Goal: Information Seeking & Learning: Learn about a topic

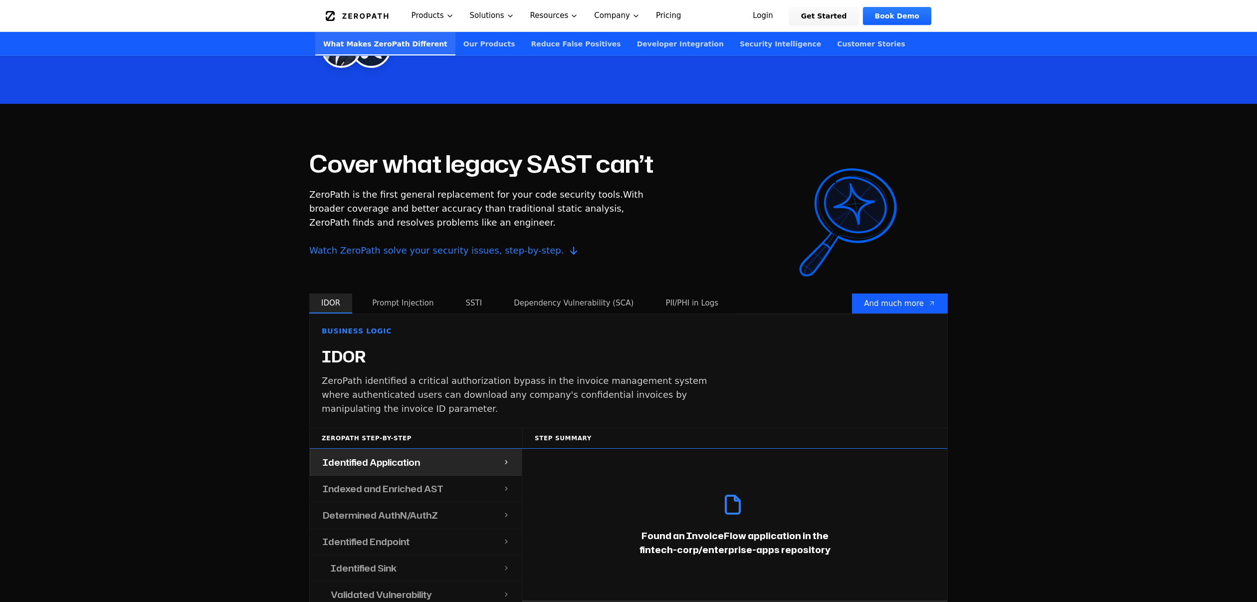
scroll to position [1023, 0]
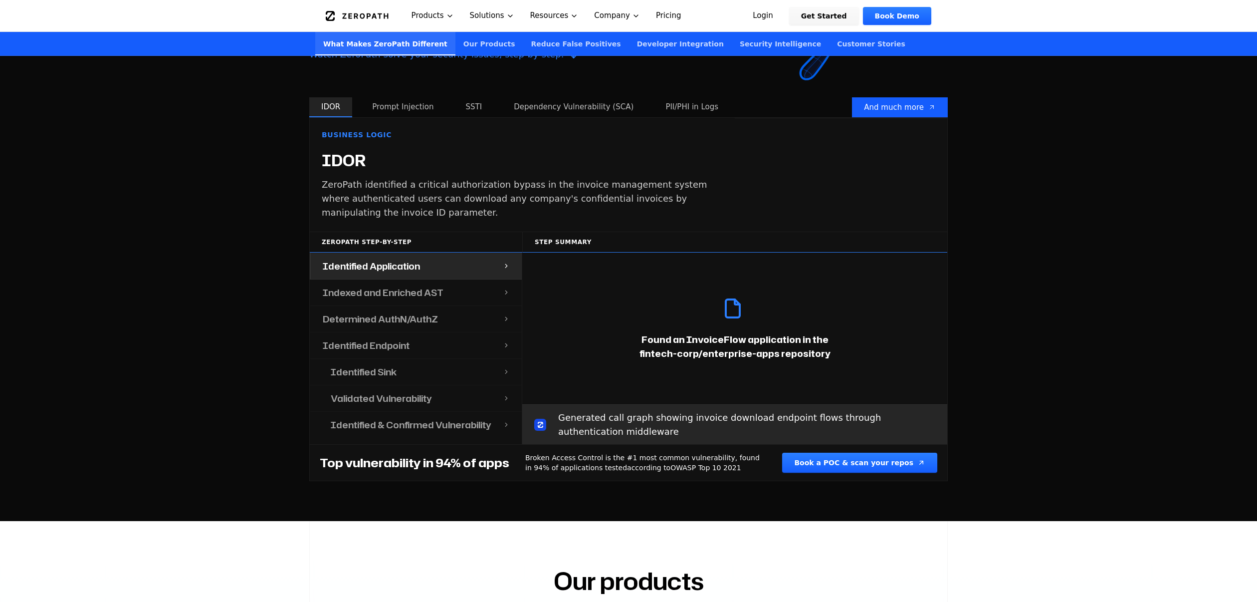
click at [428, 291] on h4 "Indexed and Enriched AST" at bounding box center [383, 292] width 121 height 14
click at [397, 354] on div "Identified Endpoint" at bounding box center [407, 345] width 192 height 26
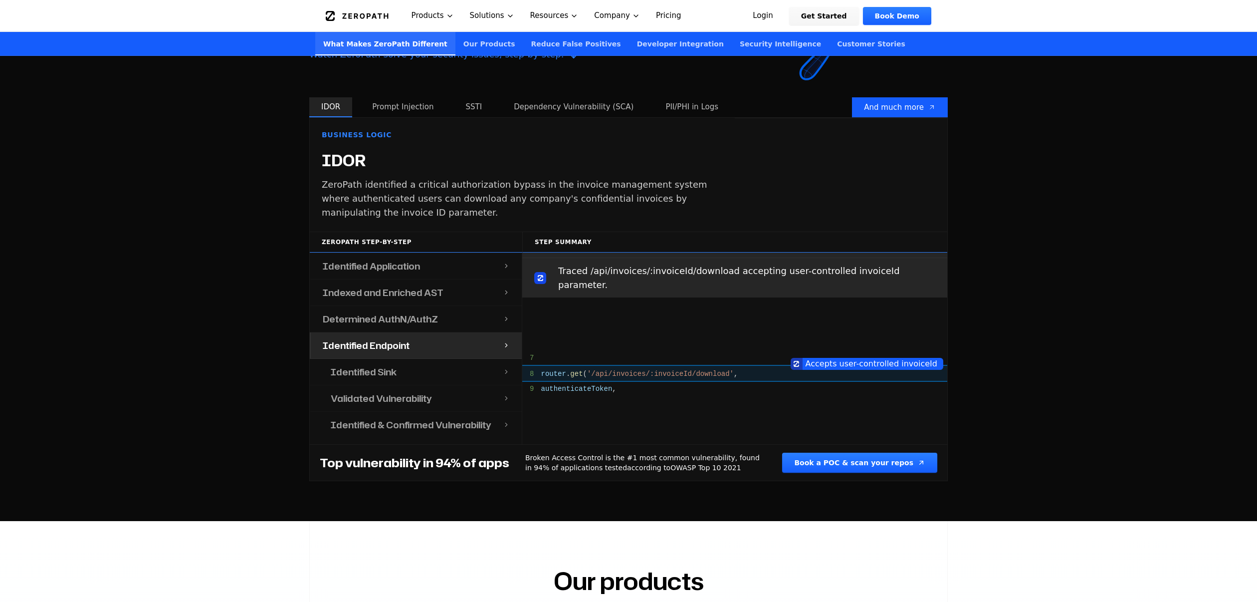
scroll to position [535, 0]
click at [393, 370] on h4 "Identified Sink" at bounding box center [364, 372] width 66 height 14
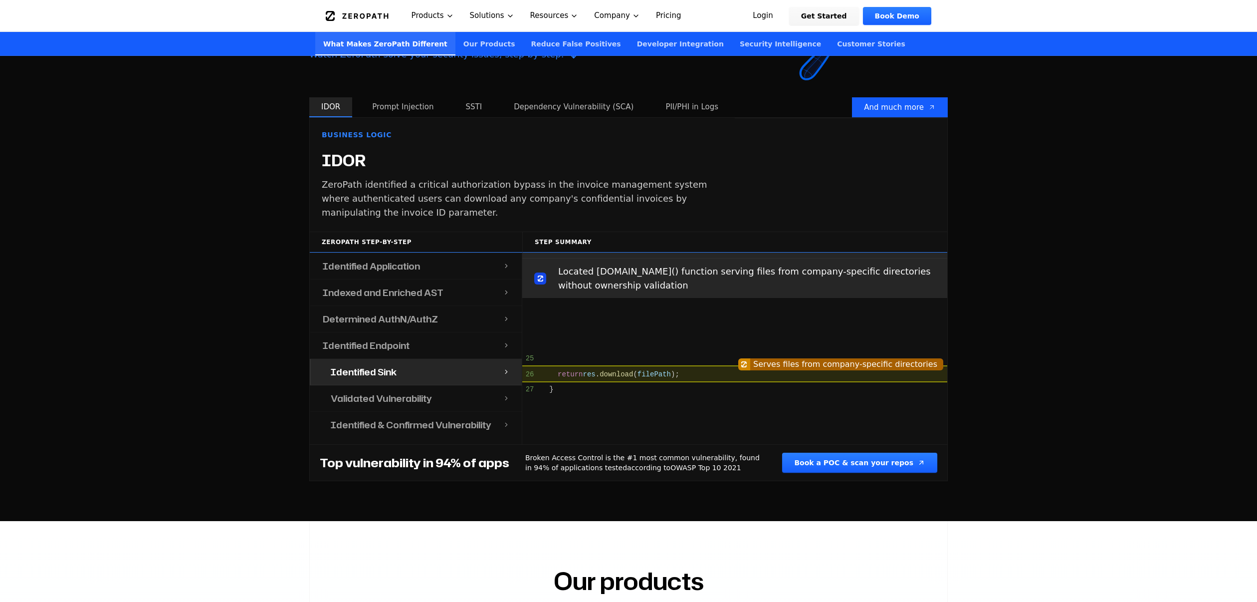
scroll to position [726, 0]
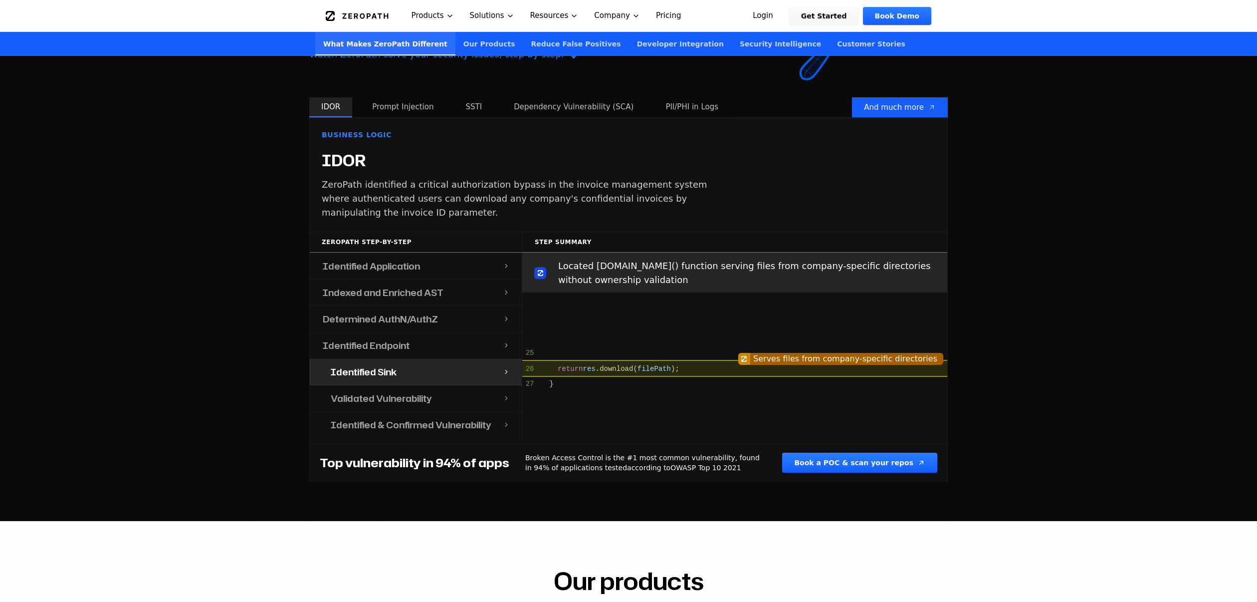
click at [383, 395] on h4 "Validated Vulnerability" at bounding box center [381, 398] width 101 height 14
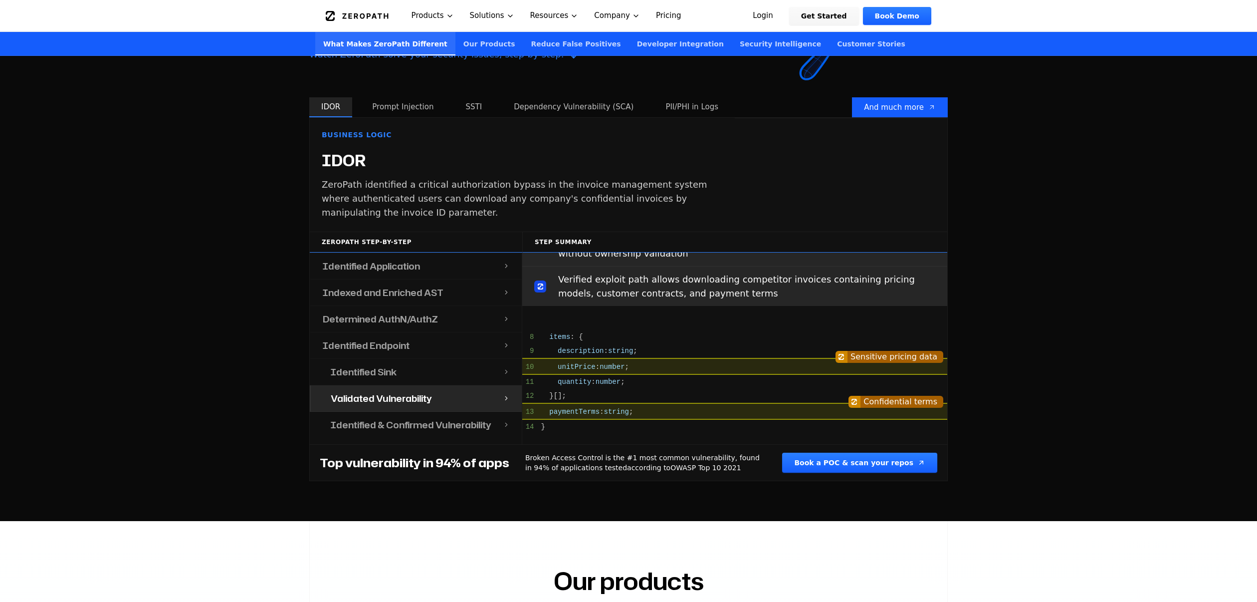
scroll to position [918, 0]
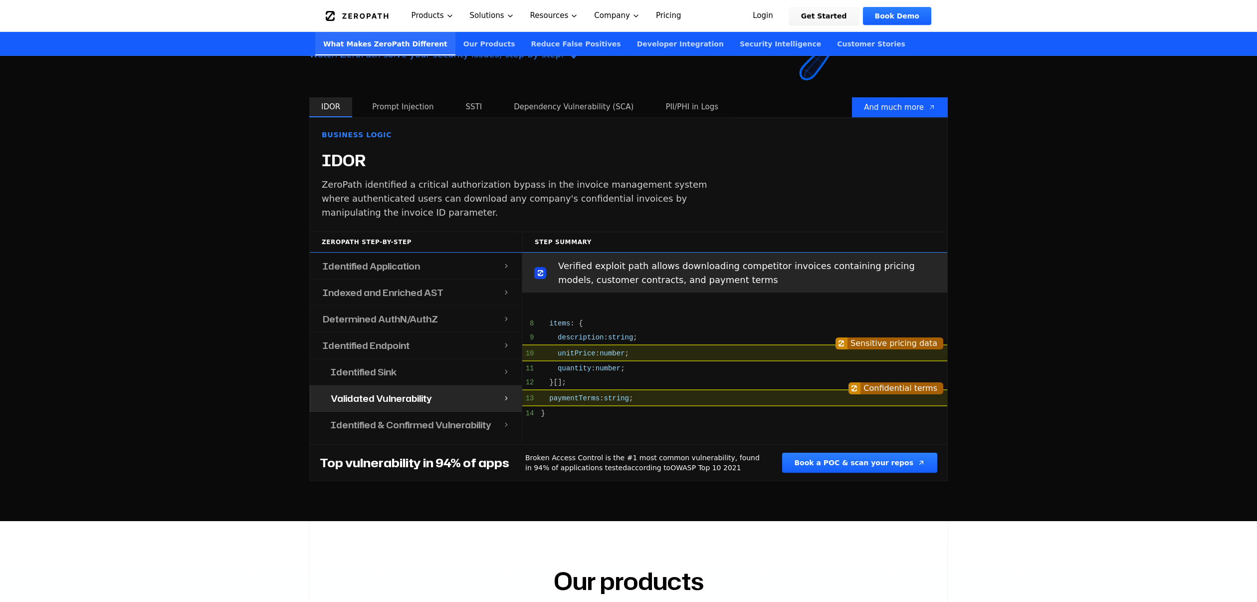
click at [382, 426] on h4 "Identified & Confirmed Vulnerability" at bounding box center [411, 425] width 161 height 14
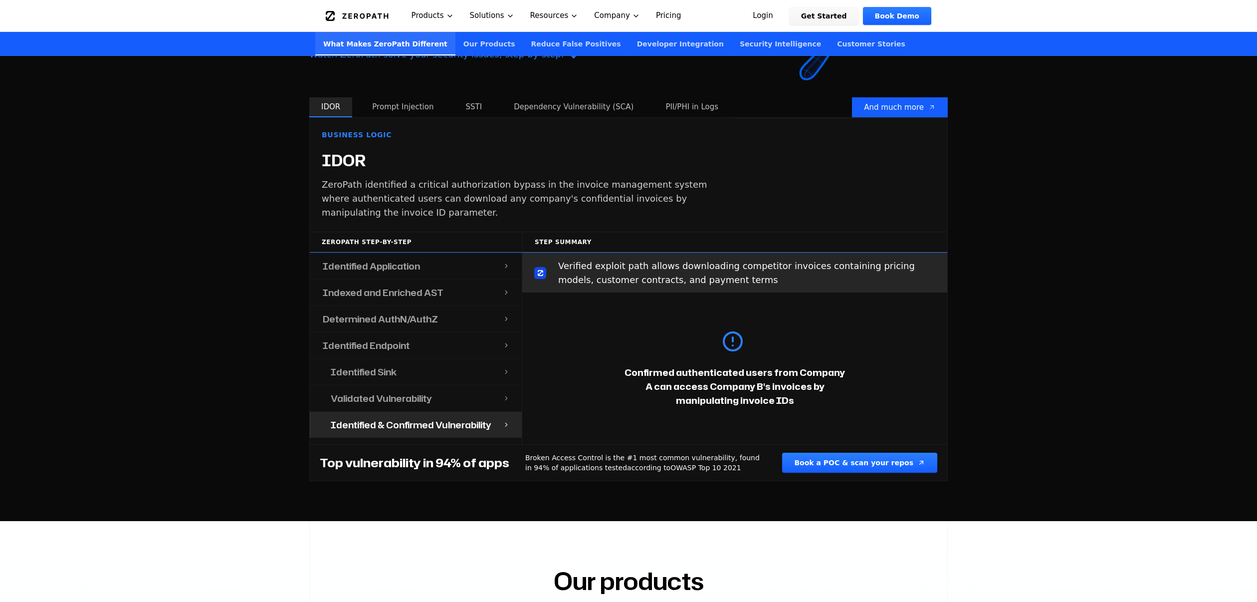
scroll to position [1098, 0]
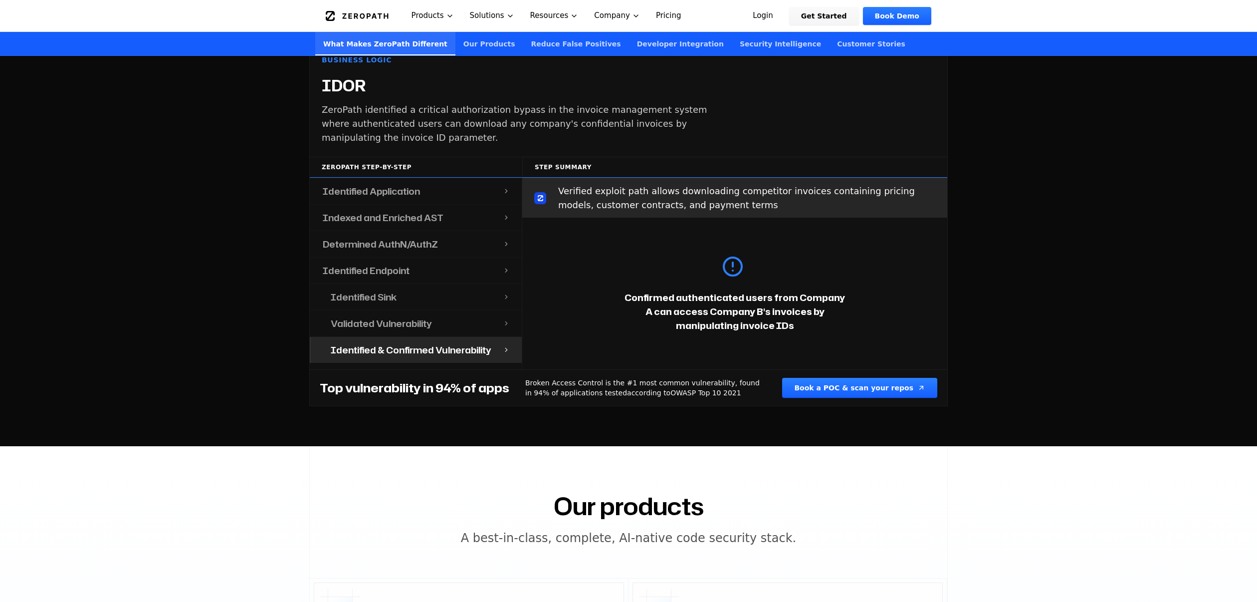
click at [433, 320] on div "Validated Vulnerability" at bounding box center [411, 323] width 184 height 26
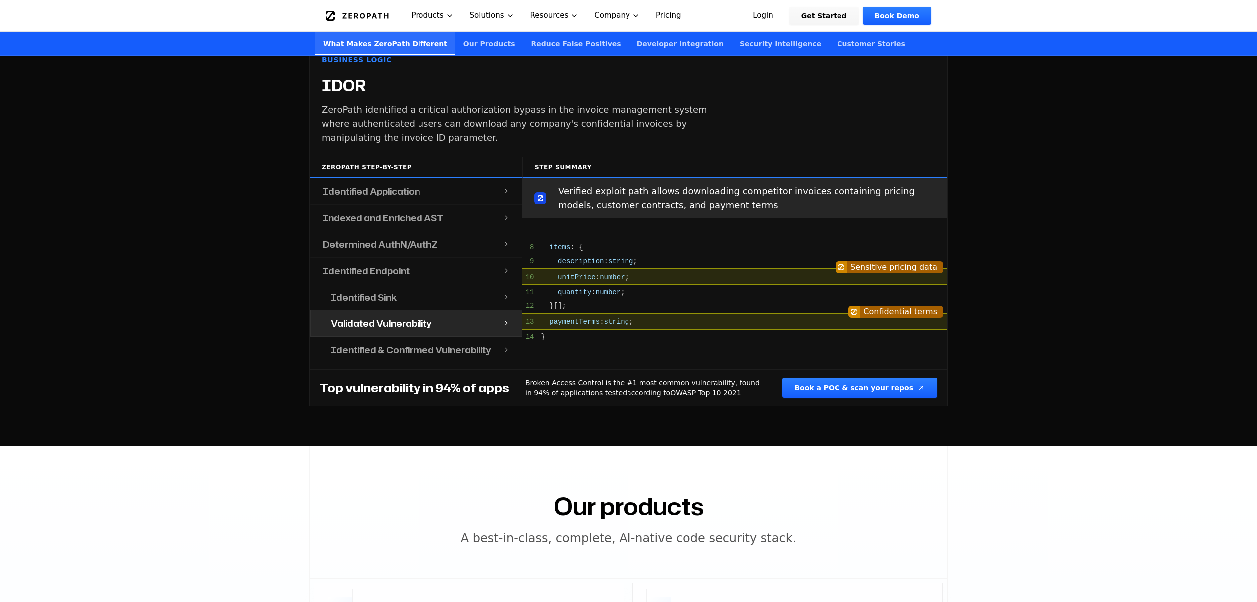
scroll to position [918, 0]
click at [426, 302] on div "Identified Sink" at bounding box center [411, 297] width 184 height 26
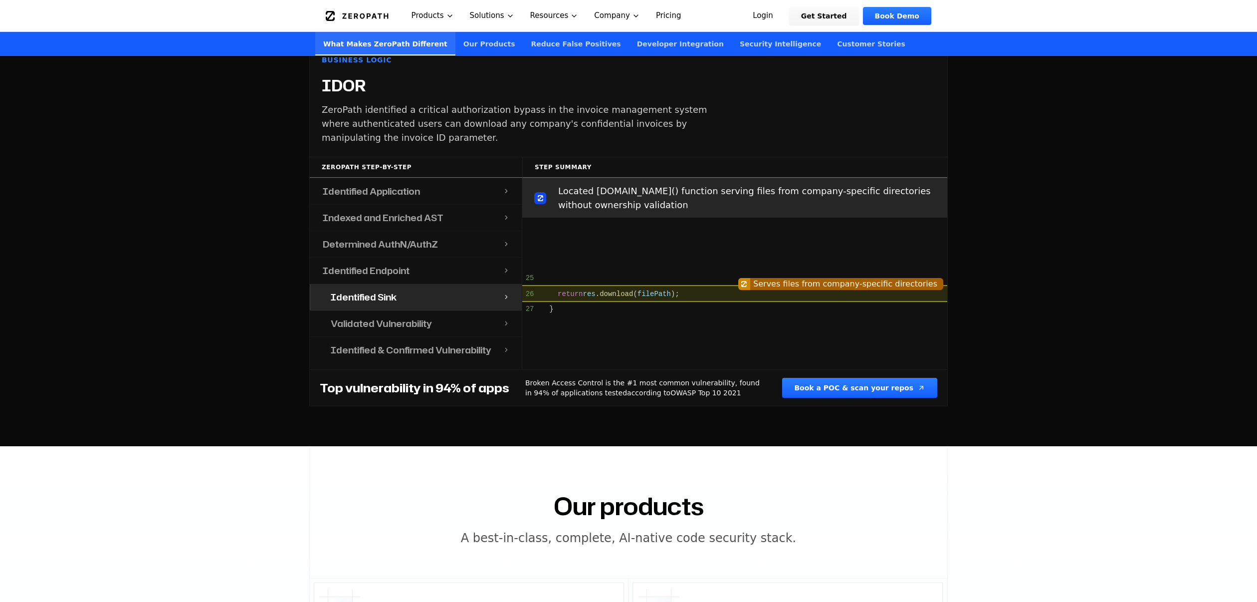
click at [416, 271] on div "Identified Endpoint" at bounding box center [407, 270] width 192 height 26
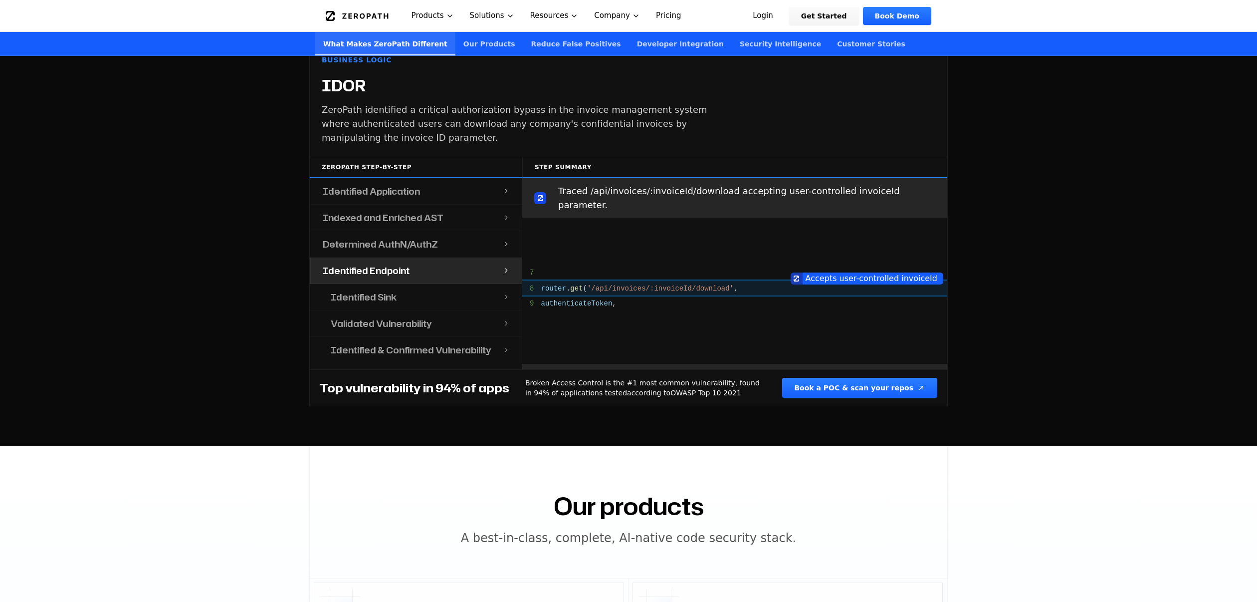
scroll to position [535, 0]
click at [408, 247] on h4 "Determined AuthN/AuthZ" at bounding box center [380, 244] width 115 height 14
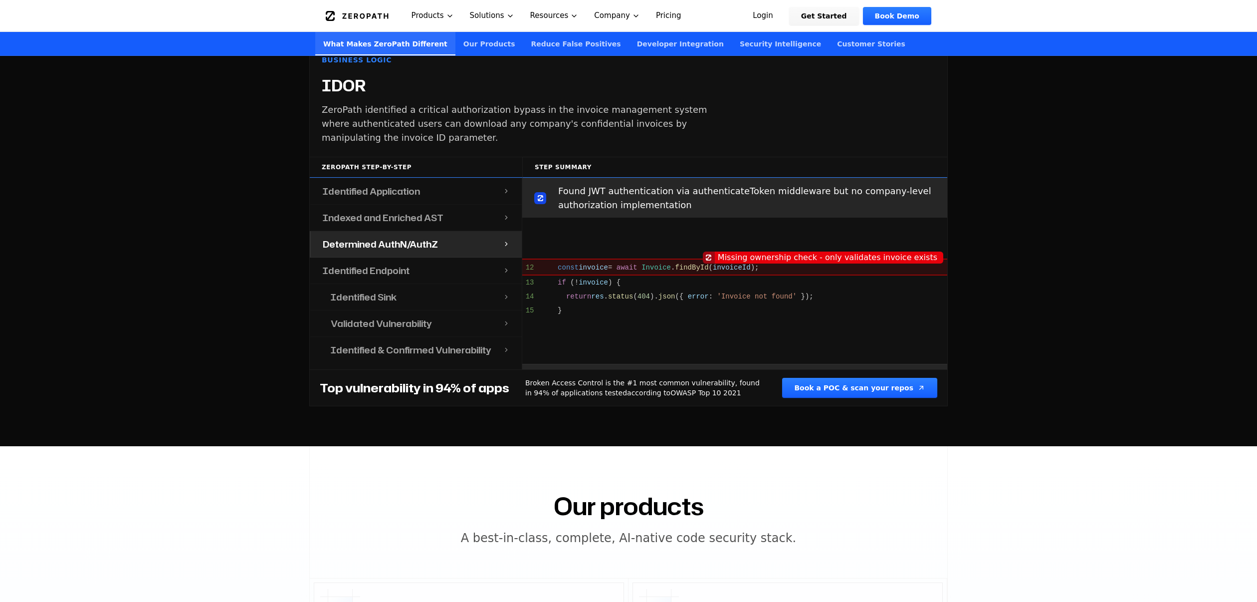
scroll to position [343, 0]
